Goal: Task Accomplishment & Management: Manage account settings

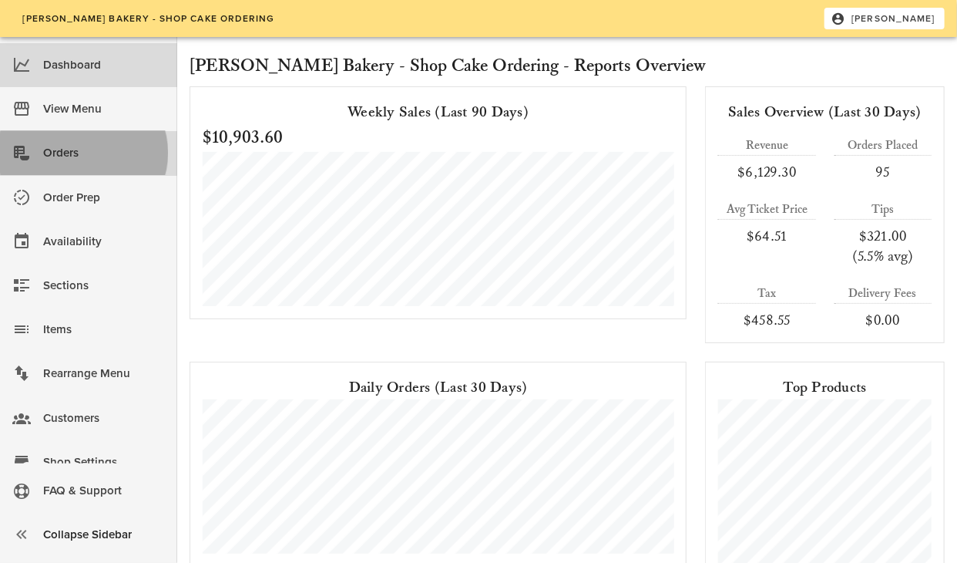
click at [75, 153] on div "Orders" at bounding box center [104, 152] width 122 height 25
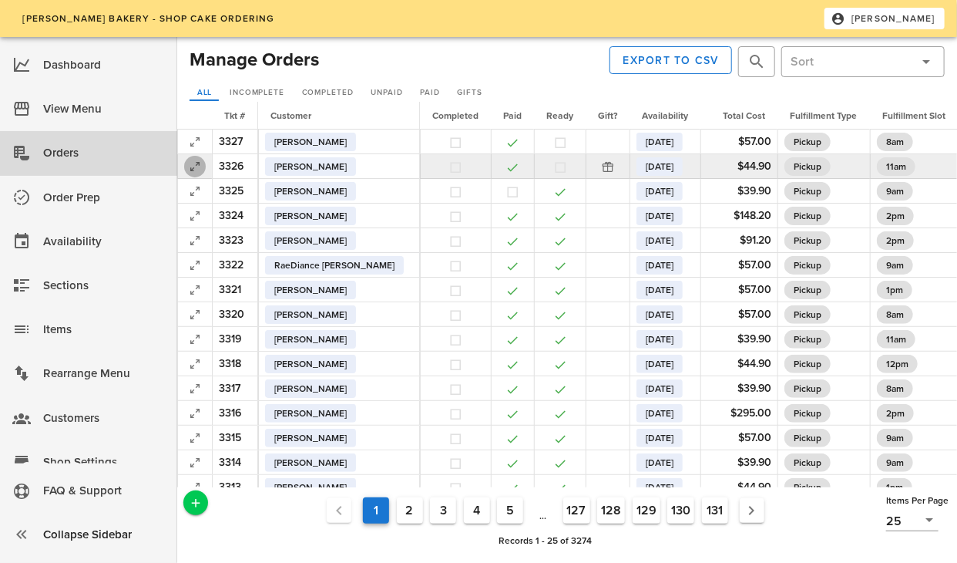
click at [189, 162] on icon "button" at bounding box center [195, 166] width 18 height 18
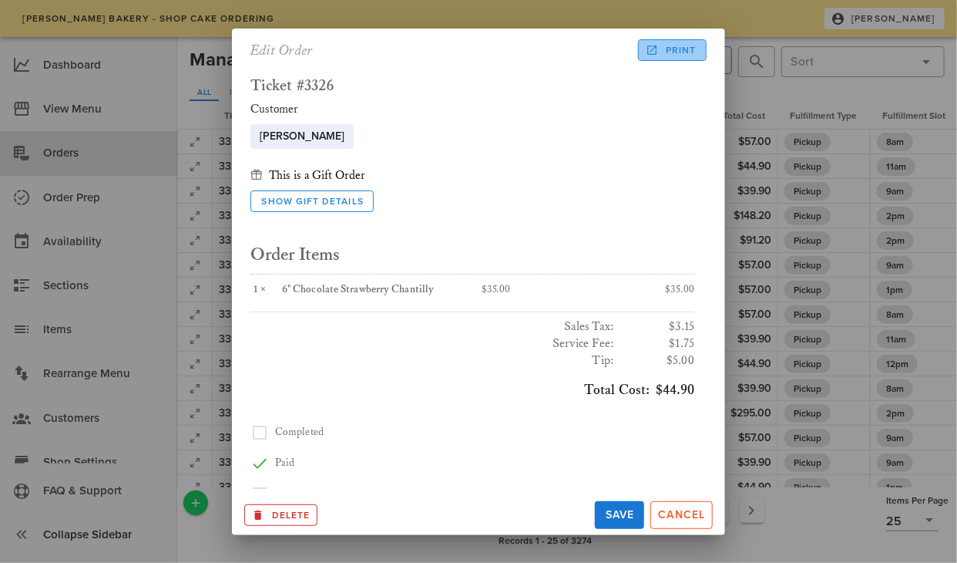
click at [675, 48] on span "Print" at bounding box center [672, 50] width 48 height 14
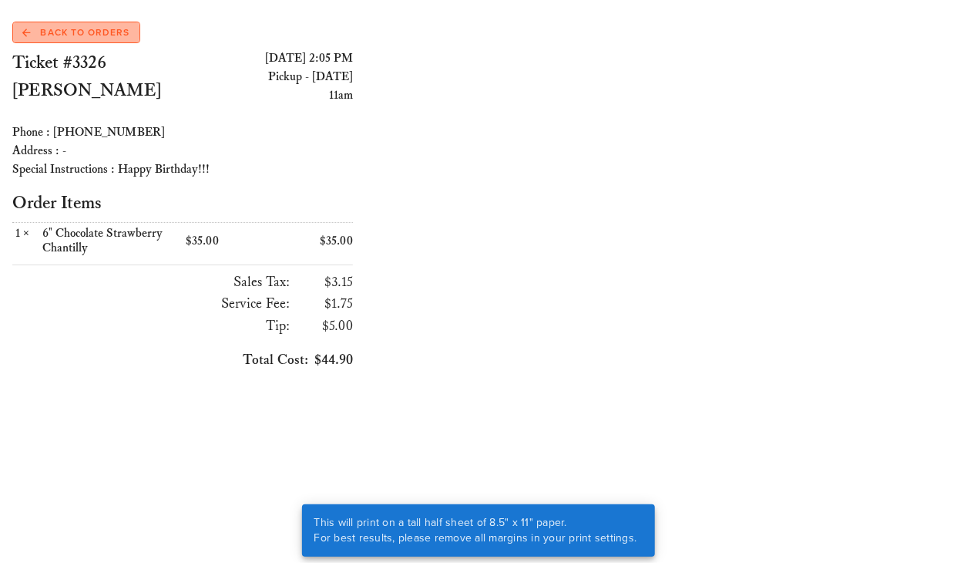
click at [55, 32] on span "Back to Orders" at bounding box center [75, 32] width 107 height 14
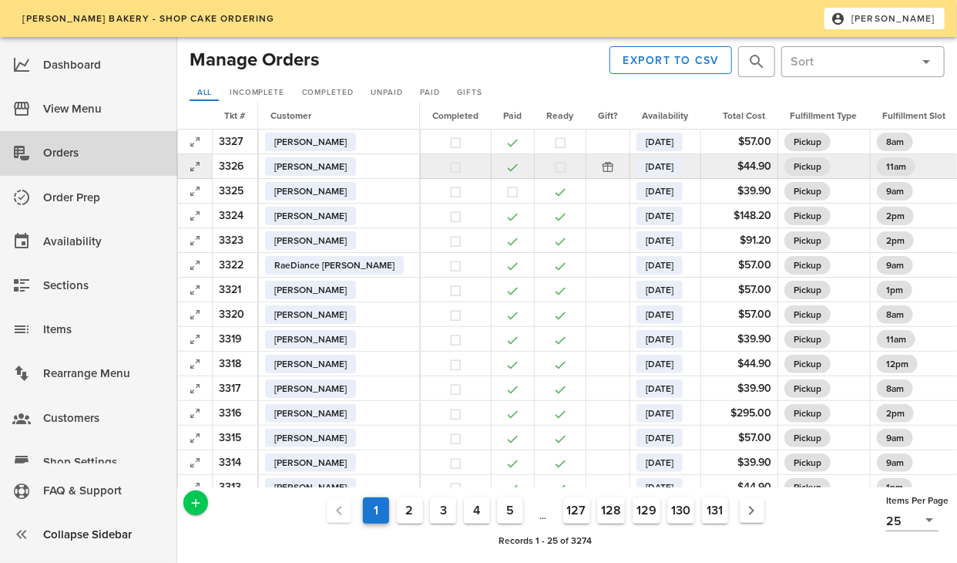
click at [553, 170] on button "button" at bounding box center [560, 167] width 14 height 14
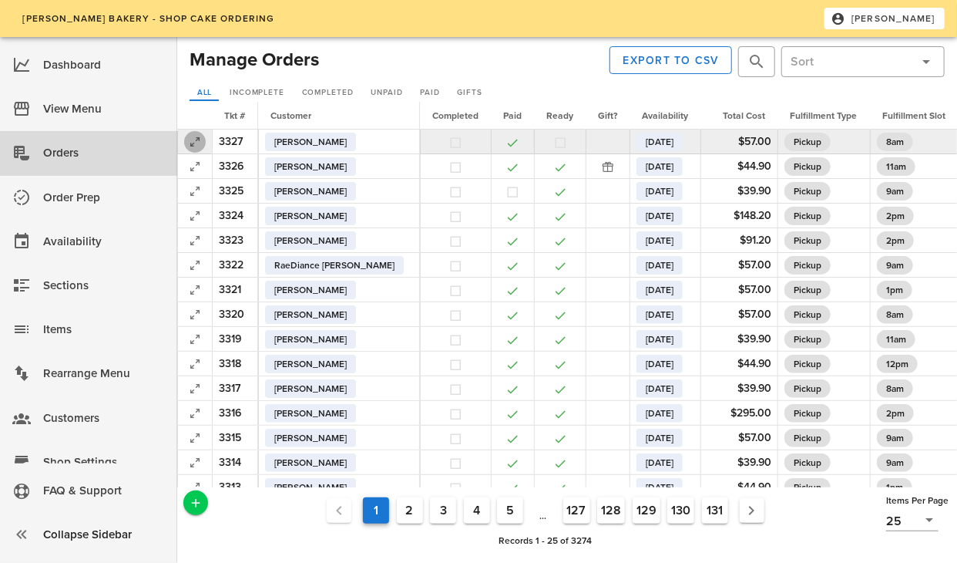
click at [197, 144] on icon "button" at bounding box center [195, 142] width 18 height 18
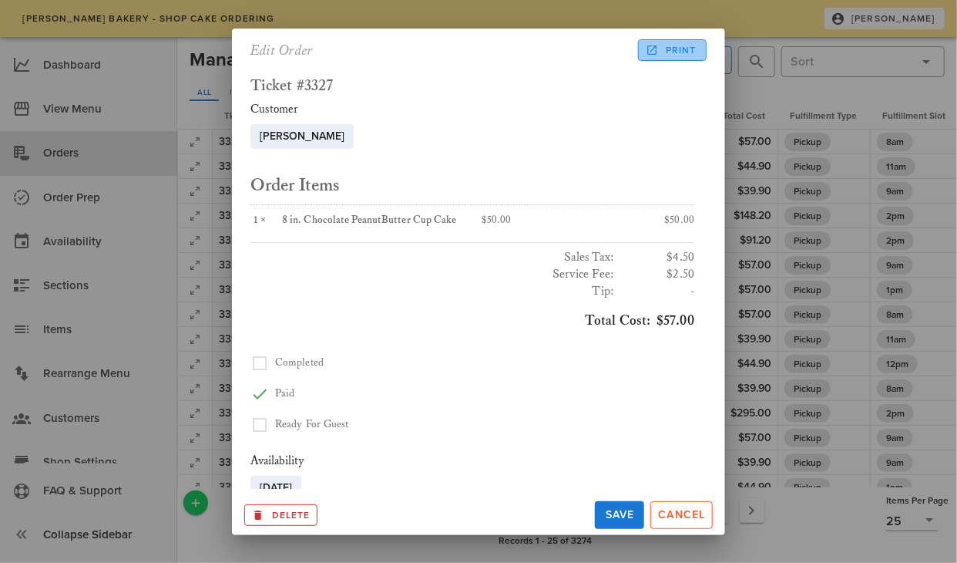
click at [666, 53] on span "Print" at bounding box center [672, 50] width 48 height 14
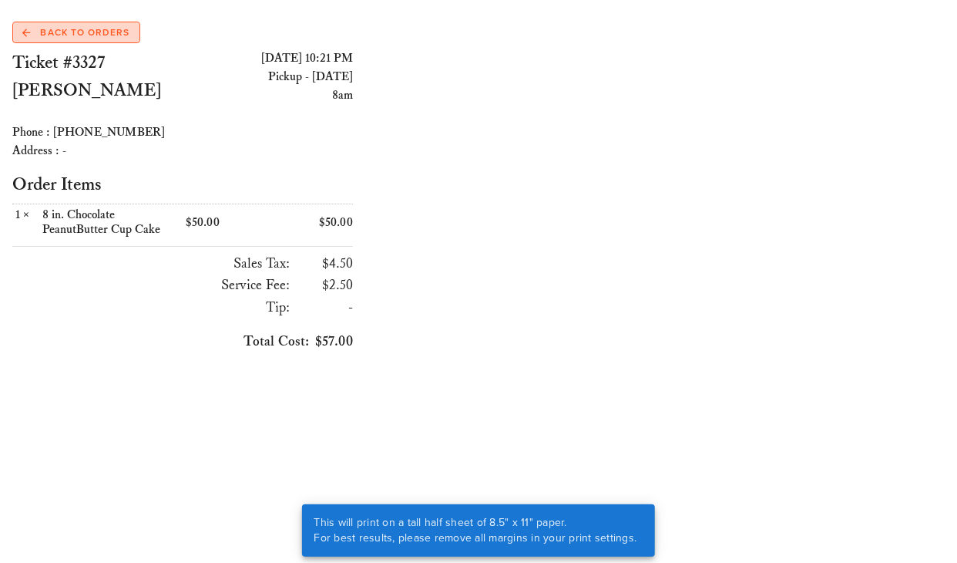
click at [92, 39] on link "Back to Orders" at bounding box center [76, 33] width 128 height 22
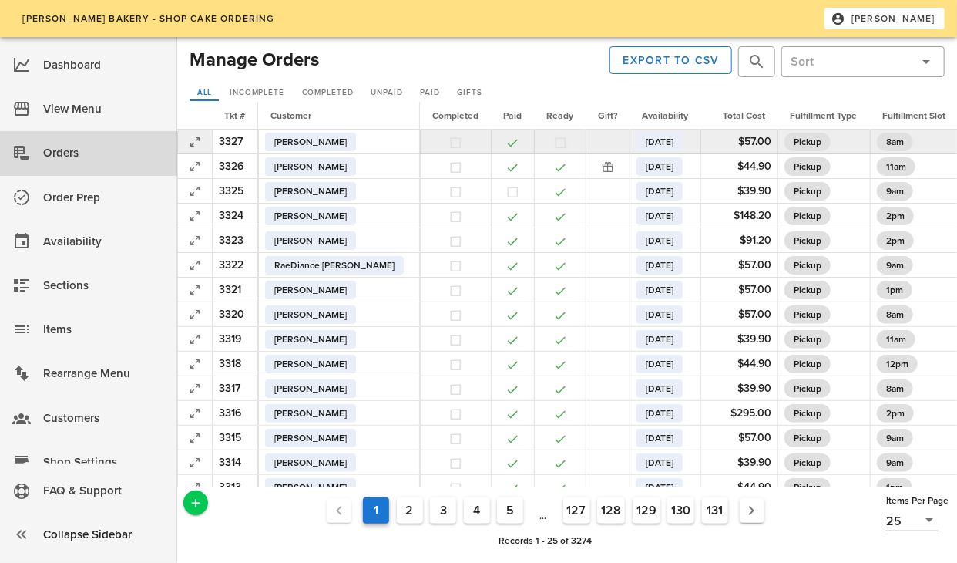
click at [553, 141] on button "button" at bounding box center [560, 143] width 14 height 14
